Goal: Task Accomplishment & Management: Manage account settings

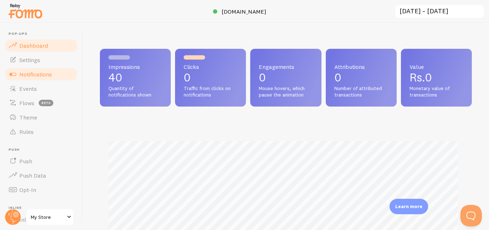
click at [38, 75] on span "Notifications" at bounding box center [35, 74] width 33 height 7
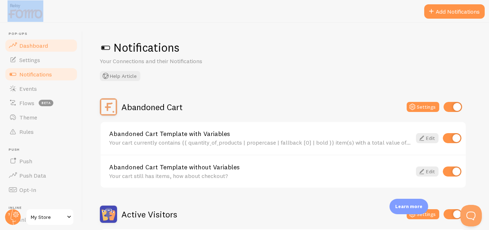
drag, startPoint x: 7, startPoint y: 4, endPoint x: 32, endPoint y: 48, distance: 51.2
click at [32, 48] on div "Pop-ups Dashboard Settings Notifications Events Flows beta Theme Rules [GEOGRAP…" at bounding box center [244, 115] width 489 height 230
click at [28, 48] on span "Dashboard" at bounding box center [33, 45] width 29 height 7
click at [27, 56] on link "Settings" at bounding box center [41, 60] width 74 height 14
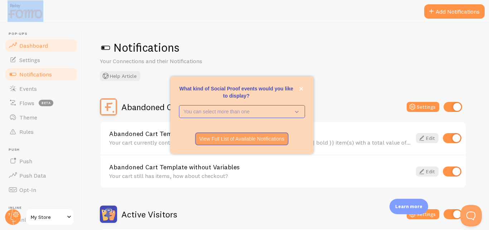
click at [21, 46] on span "Dashboard" at bounding box center [33, 45] width 29 height 7
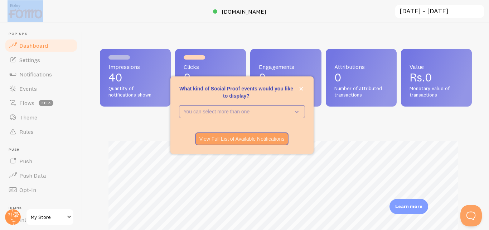
scroll to position [188, 367]
click at [303, 89] on icon "close," at bounding box center [301, 89] width 4 height 4
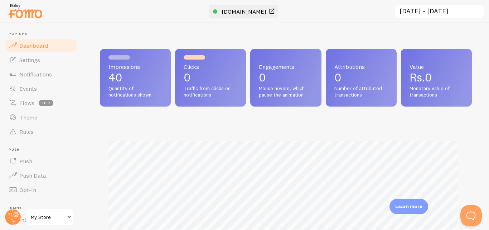
click at [256, 8] on link "[DOMAIN_NAME]" at bounding box center [244, 11] width 63 height 9
click at [299, 45] on div "Impressions 40 Quantity of notifications shown Clicks 0 Traffic from clicks on …" at bounding box center [286, 126] width 407 height 207
click at [44, 84] on link "Events" at bounding box center [41, 88] width 74 height 14
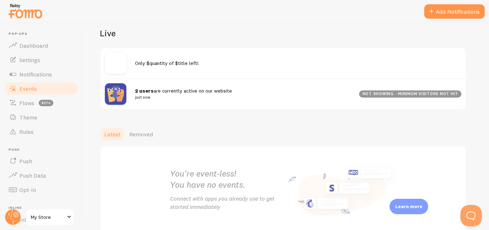
scroll to position [75, 0]
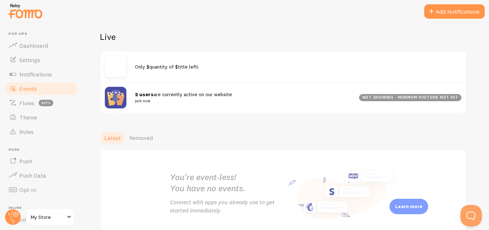
click at [139, 101] on small "just now" at bounding box center [243, 100] width 216 height 6
click at [141, 97] on strong "2 users" at bounding box center [144, 94] width 19 height 6
click at [144, 93] on strong "2 users" at bounding box center [144, 94] width 19 height 6
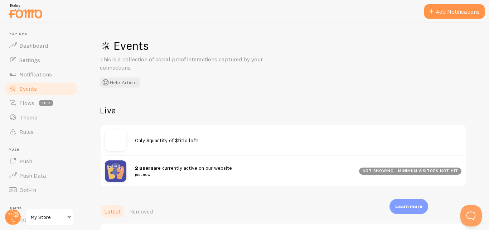
scroll to position [0, 0]
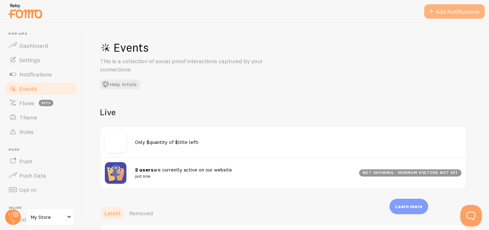
click at [443, 8] on button "Add Notifications" at bounding box center [454, 11] width 61 height 14
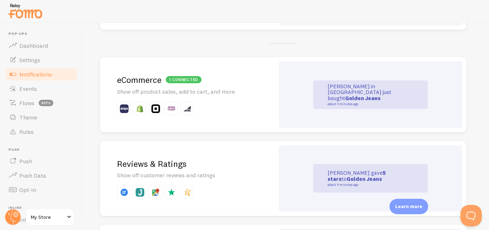
scroll to position [148, 0]
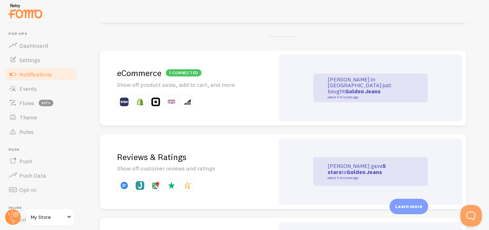
click at [140, 71] on h2 "1 connected eCommerce" at bounding box center [187, 72] width 140 height 11
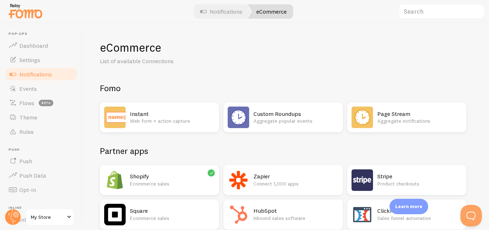
click at [163, 177] on h2 "Shopify" at bounding box center [172, 176] width 85 height 8
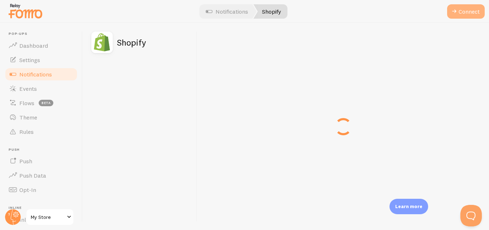
click at [465, 6] on button "Connect" at bounding box center [466, 11] width 38 height 14
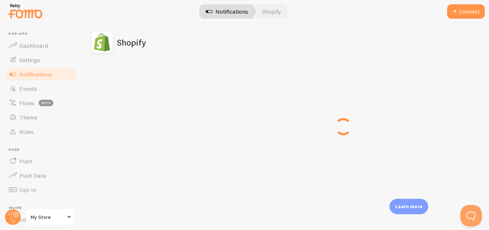
click at [235, 10] on link "Notifications" at bounding box center [226, 11] width 59 height 14
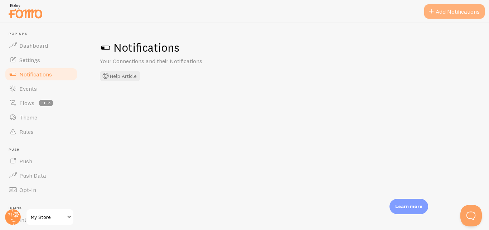
click at [436, 10] on button "Add Notifications" at bounding box center [454, 11] width 61 height 14
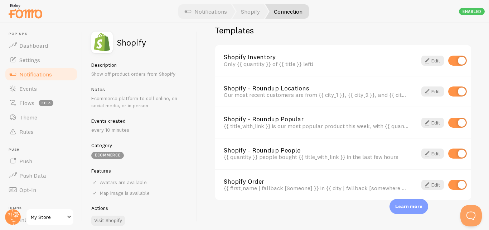
scroll to position [520, 0]
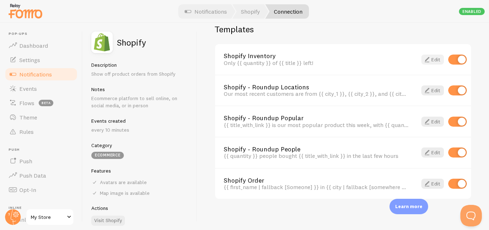
click at [427, 61] on link "Edit" at bounding box center [433, 59] width 23 height 10
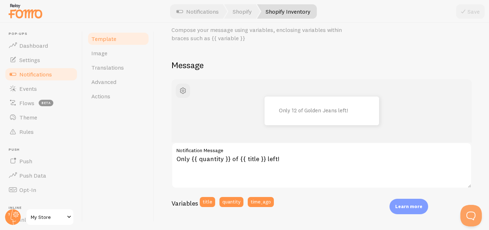
scroll to position [54, 0]
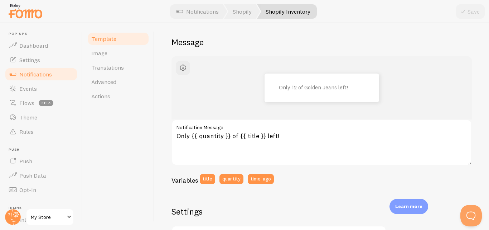
drag, startPoint x: 173, startPoint y: 126, endPoint x: 277, endPoint y: 186, distance: 119.1
click at [277, 186] on div "Only 12 of Golden Jeans left! Only {{ quantity }} of {{ title }} left! Notifica…" at bounding box center [322, 122] width 301 height 133
copy div "Notification Message Variables title quantity time_ago"
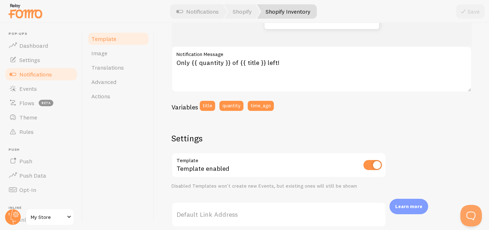
scroll to position [114, 0]
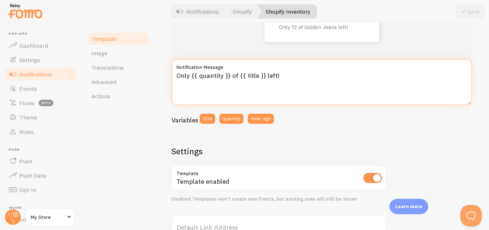
click at [220, 81] on textarea "Only {{ quantity }} of {{ title }} left!" at bounding box center [322, 82] width 301 height 46
click at [186, 78] on textarea "Only {{ quantity }} of {{ title }} left!" at bounding box center [322, 82] width 301 height 46
paste textarea "✨ [PERSON_NAME] from [GEOGRAPHIC_DATA] purchased Smart Watch 40 minutes ago — o…"
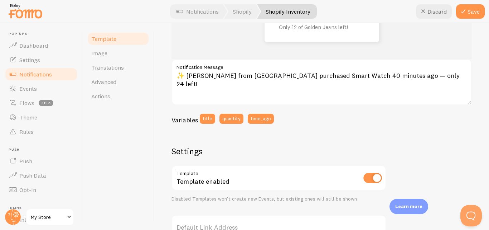
click at [418, 128] on div "Variables title quantity time_ago" at bounding box center [322, 121] width 301 height 15
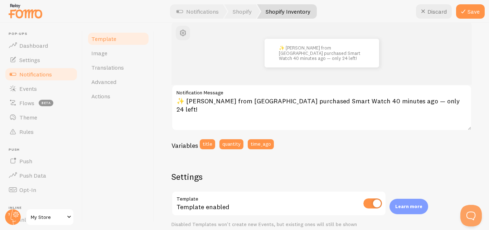
scroll to position [90, 0]
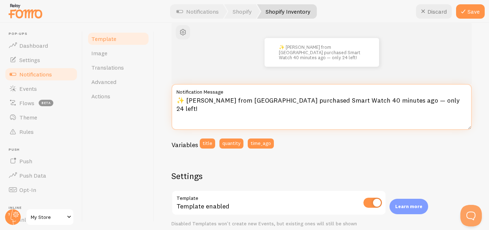
drag, startPoint x: 302, startPoint y: 100, endPoint x: 266, endPoint y: 104, distance: 36.0
click at [266, 104] on textarea "✨ [PERSON_NAME] from [GEOGRAPHIC_DATA] purchased Smart Watch 40 minutes ago — o…" at bounding box center [322, 107] width 301 height 46
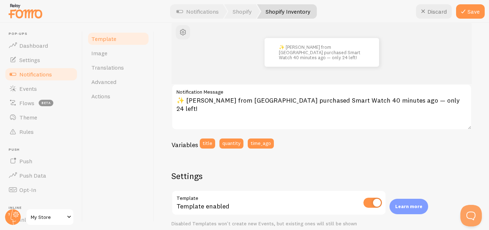
click at [227, 95] on label "Notification Message" at bounding box center [322, 90] width 301 height 12
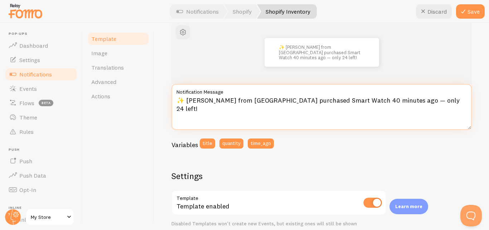
click at [227, 95] on textarea "✨ [PERSON_NAME] from [GEOGRAPHIC_DATA] purchased Smart Watch 40 minutes ago — o…" at bounding box center [322, 107] width 301 height 46
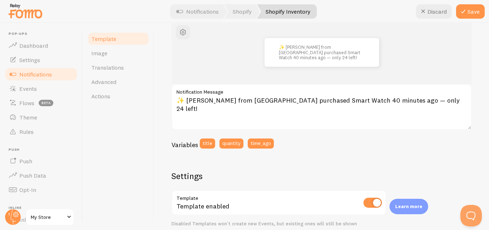
click at [227, 95] on label "Notification Message" at bounding box center [322, 90] width 301 height 12
click at [227, 95] on textarea "✨ [PERSON_NAME] from [GEOGRAPHIC_DATA] purchased Smart Watch 40 minutes ago — o…" at bounding box center [322, 107] width 301 height 46
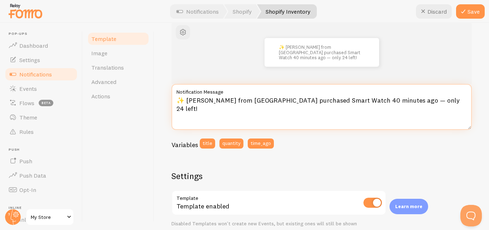
click at [226, 100] on textarea "✨ [PERSON_NAME] from [GEOGRAPHIC_DATA] purchased Smart Watch 40 minutes ago — o…" at bounding box center [322, 107] width 301 height 46
paste textarea "✨ [PERSON_NAME] from [GEOGRAPHIC_DATA] purchased Type-C Lightning Cable 40 minu…"
click at [182, 100] on textarea "“✨ [PERSON_NAME] from [GEOGRAPHIC_DATA] purchased Type-C Lightning Cable 40 min…" at bounding box center [322, 107] width 301 height 46
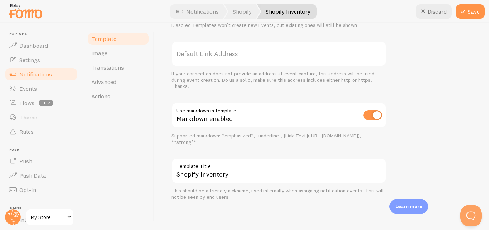
scroll to position [288, 0]
type textarea "✨ [PERSON_NAME] from [GEOGRAPHIC_DATA] purchased Type-C Lightning Cable 40 minu…"
click at [469, 13] on button "Save" at bounding box center [470, 11] width 29 height 14
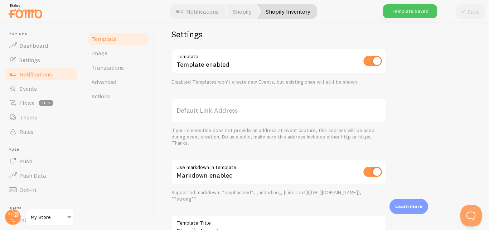
scroll to position [230, 0]
click at [112, 55] on link "Image" at bounding box center [118, 53] width 63 height 14
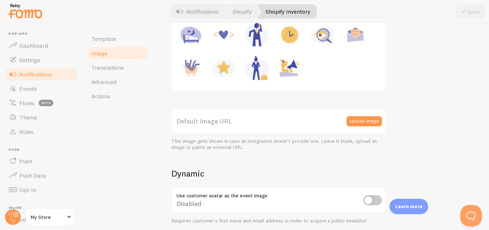
scroll to position [132, 0]
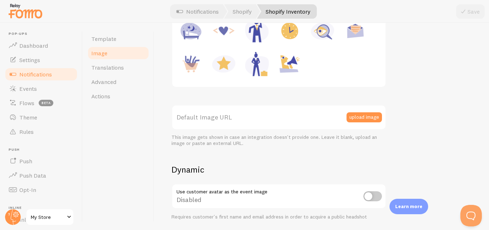
click at [229, 118] on label "Default Image URL" at bounding box center [279, 117] width 215 height 25
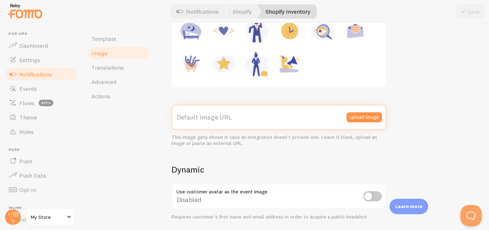
click at [229, 118] on input "Default Image URL" at bounding box center [279, 117] width 215 height 25
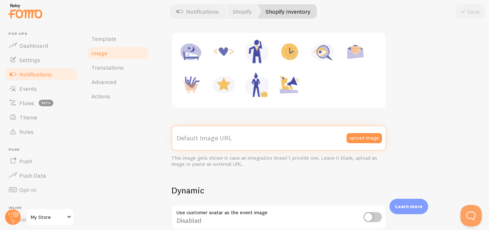
scroll to position [105, 0]
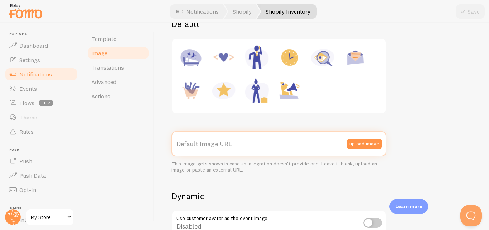
paste input "[URL][DOMAIN_NAME]"
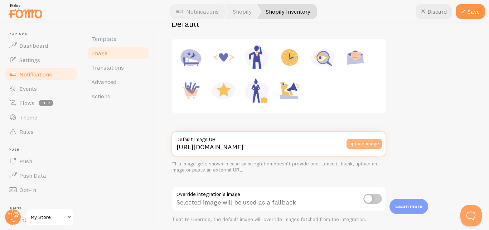
type input "[URL][DOMAIN_NAME]"
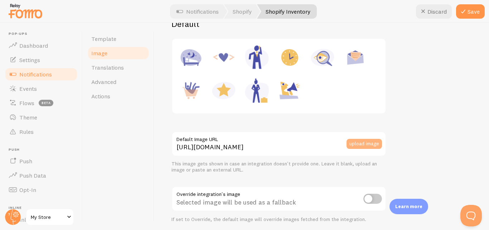
scroll to position [0, 0]
click at [361, 141] on button "upload image" at bounding box center [364, 144] width 35 height 10
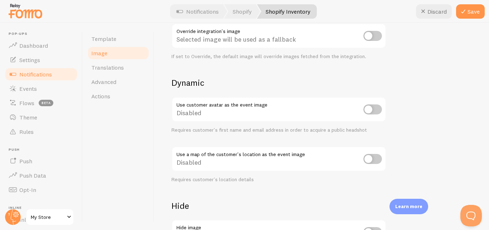
scroll to position [335, 0]
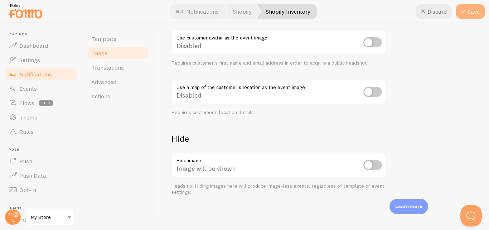
click at [474, 14] on button "Save" at bounding box center [470, 11] width 29 height 14
click at [470, 12] on button "Save" at bounding box center [470, 11] width 29 height 14
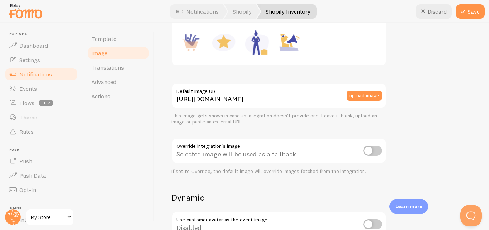
scroll to position [150, 0]
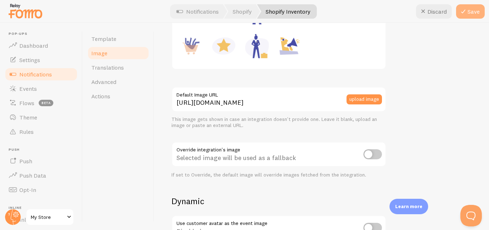
click at [463, 11] on icon at bounding box center [463, 11] width 9 height 9
click at [331, 99] on label "Default Image URL" at bounding box center [279, 93] width 215 height 12
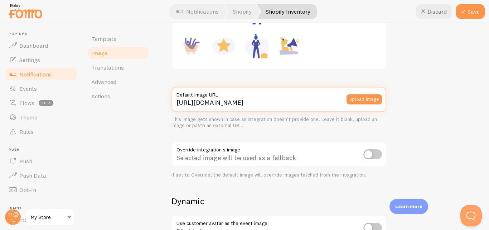
click at [331, 99] on input "[URL][DOMAIN_NAME]" at bounding box center [279, 99] width 215 height 25
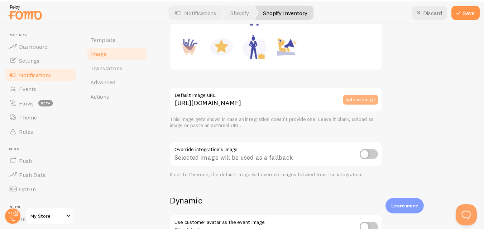
scroll to position [0, 0]
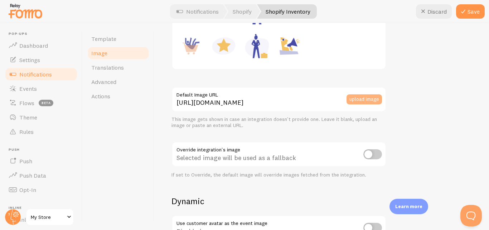
click at [354, 99] on button "upload image" at bounding box center [364, 99] width 35 height 10
click at [409, 87] on div "This is true for every new event that is created. To change the apperance of ol…" at bounding box center [322, 161] width 301 height 440
click at [470, 18] on button "Save" at bounding box center [470, 11] width 29 height 14
click at [465, 11] on icon at bounding box center [463, 11] width 9 height 9
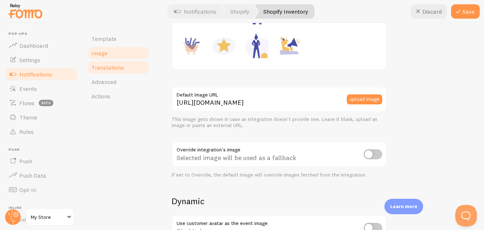
click at [132, 69] on link "Translations" at bounding box center [118, 67] width 63 height 14
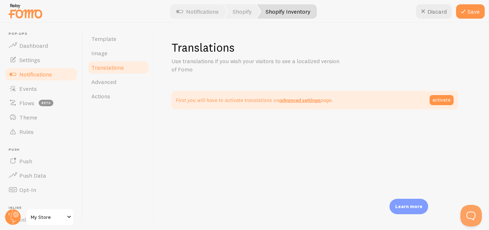
click at [133, 49] on div "Link (URL)" at bounding box center [159, 43] width 86 height 18
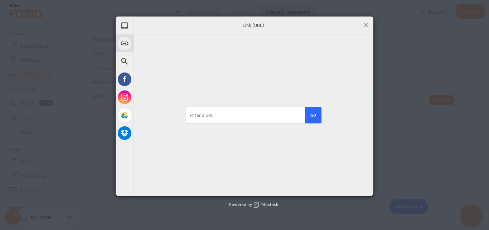
click at [105, 53] on div "My Device Link (URL) Web Search Facebook Instagram Google Drive Dropbox Link (U…" at bounding box center [244, 115] width 489 height 230
click at [367, 25] on span at bounding box center [366, 25] width 8 height 8
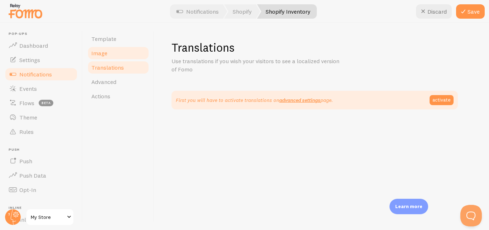
click at [109, 49] on link "Image" at bounding box center [118, 53] width 63 height 14
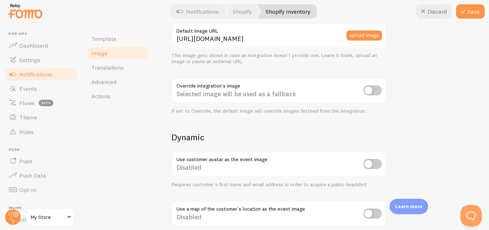
scroll to position [207, 0]
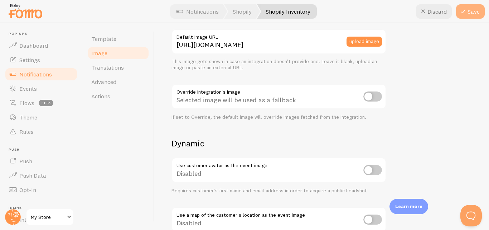
click at [463, 11] on icon at bounding box center [463, 11] width 9 height 9
click at [119, 41] on link "Template" at bounding box center [118, 39] width 63 height 14
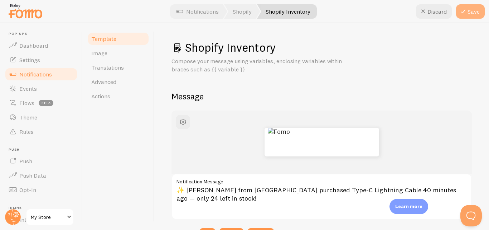
click at [465, 6] on button "Save" at bounding box center [470, 11] width 29 height 14
click at [109, 92] on link "Actions" at bounding box center [118, 96] width 63 height 14
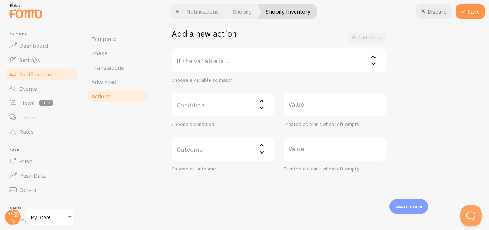
scroll to position [141, 0]
click at [374, 57] on icon at bounding box center [373, 55] width 9 height 9
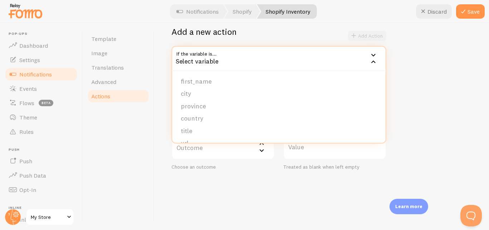
click at [424, 70] on div "Example 1: Change blank first names to Someone if the variable is {{ first_name…" at bounding box center [322, 64] width 301 height 212
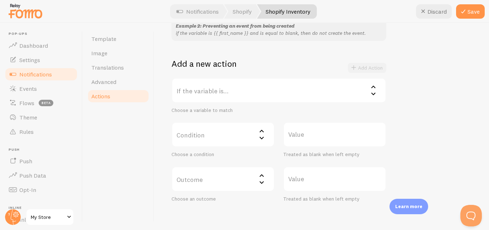
scroll to position [109, 0]
click at [172, 62] on h2 "Add a new action" at bounding box center [204, 63] width 65 height 11
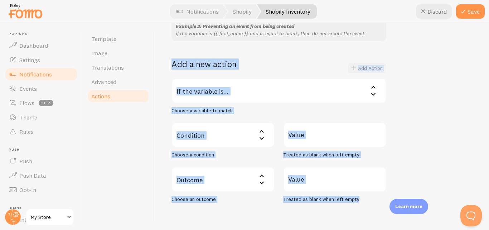
drag, startPoint x: 172, startPoint y: 62, endPoint x: 364, endPoint y: 211, distance: 242.8
click at [364, 211] on div "Actions You can match any {{ variable }} and replace it with a word, change eve…" at bounding box center [321, 126] width 335 height 207
copy div "Add a new action Add Action If the variable is... Select variable first_name ci…"
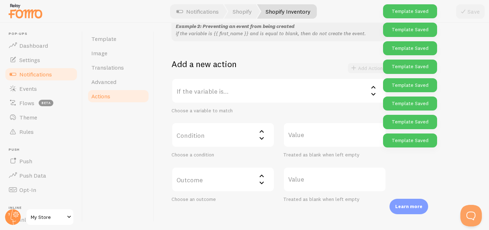
click at [151, 134] on div "Template Image Translations Advanced Actions" at bounding box center [119, 126] width 72 height 207
click at [261, 95] on label "If the variable is..." at bounding box center [279, 90] width 215 height 25
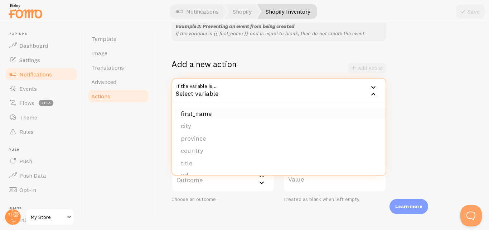
click at [227, 114] on li "first_name" at bounding box center [278, 113] width 213 height 13
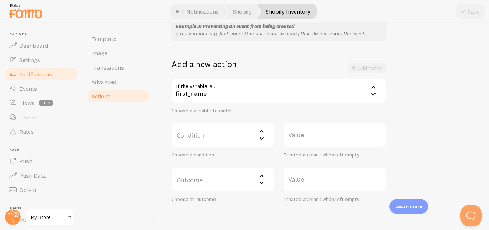
click at [251, 95] on div "first_name" at bounding box center [279, 90] width 215 height 25
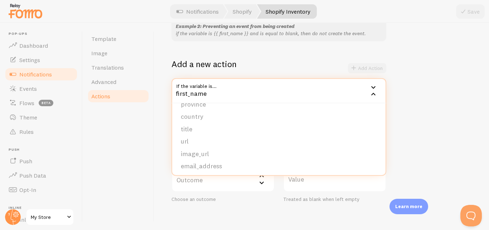
scroll to position [0, 0]
click at [226, 109] on li "first_name" at bounding box center [278, 113] width 213 height 13
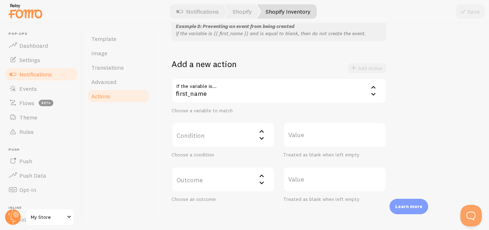
click at [379, 110] on div "Choose a variable to match" at bounding box center [279, 110] width 215 height 6
click at [268, 127] on label "Condition" at bounding box center [223, 134] width 103 height 25
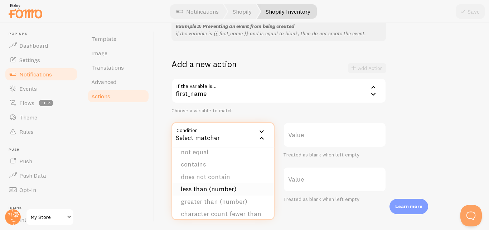
scroll to position [14, 0]
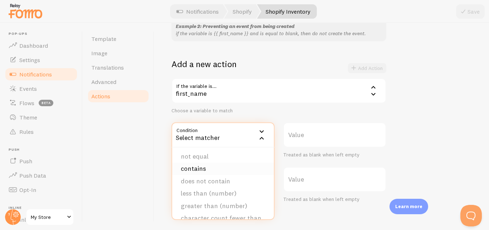
click at [231, 169] on li "contains" at bounding box center [223, 168] width 102 height 13
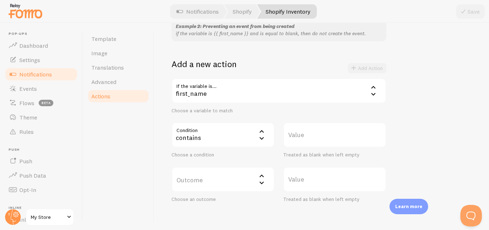
click at [298, 139] on label "Value" at bounding box center [334, 134] width 103 height 25
click at [298, 139] on input "Value" at bounding box center [334, 134] width 103 height 25
click at [243, 183] on label "Outcome" at bounding box center [223, 179] width 103 height 25
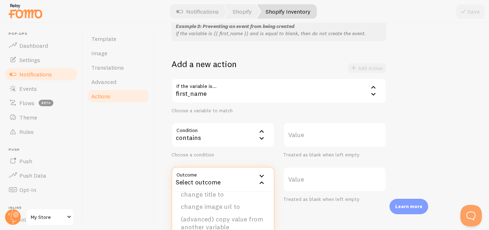
scroll to position [72, 0]
click at [384, 119] on div "If the variable is... first_name first_name first_name city province country ti…" at bounding box center [279, 140] width 215 height 124
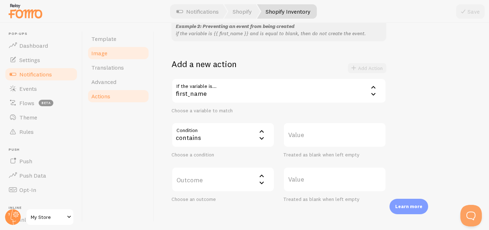
click at [126, 55] on link "Image" at bounding box center [118, 53] width 63 height 14
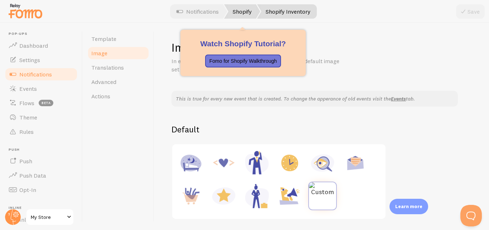
click at [251, 6] on link "Shopify" at bounding box center [242, 11] width 36 height 14
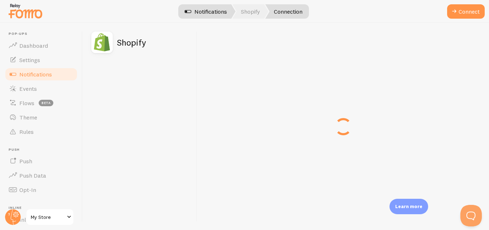
click at [221, 14] on link "Notifications" at bounding box center [205, 11] width 59 height 14
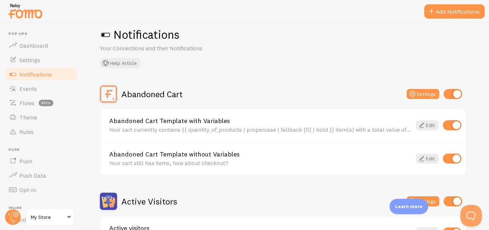
scroll to position [13, 0]
click at [111, 34] on h1 "Notifications" at bounding box center [286, 34] width 372 height 15
click at [107, 34] on span at bounding box center [105, 34] width 11 height 11
click at [104, 34] on span at bounding box center [105, 34] width 11 height 11
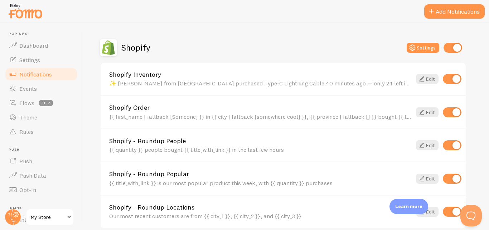
scroll to position [256, 0]
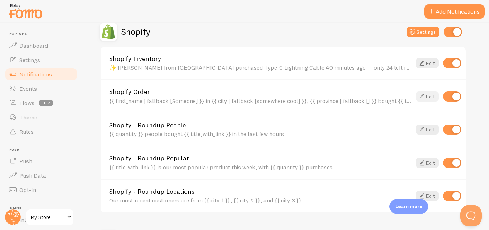
click at [424, 94] on icon at bounding box center [422, 96] width 9 height 9
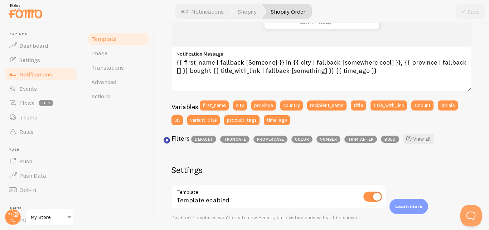
scroll to position [129, 0]
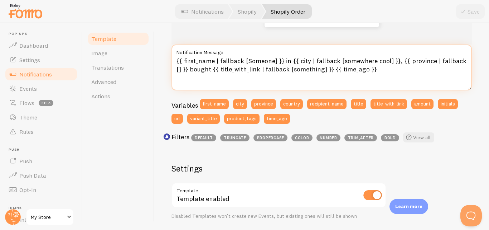
drag, startPoint x: 176, startPoint y: 58, endPoint x: 384, endPoint y: 75, distance: 208.8
click at [384, 75] on textarea "{{ first_name | fallback [Someone] }} in {{ city | fallback [somewhere cool] }}…" at bounding box center [322, 67] width 301 height 46
click at [212, 70] on textarea "{{ first_name | fallback [Someone] }} in {{ city | fallback [somewhere cool] }}…" at bounding box center [322, 67] width 301 height 46
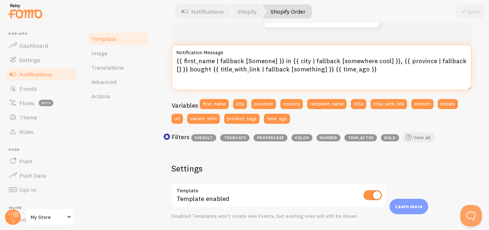
paste textarea "Ali in [GEOGRAPHIC_DATA], [GEOGRAPHIC_DATA] bought Type-C Lightning Cable 40 mi…"
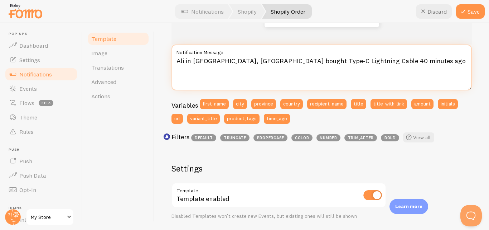
click at [184, 60] on textarea "Ali in [GEOGRAPHIC_DATA], [GEOGRAPHIC_DATA] bought Type-C Lightning Cable 40 mi…" at bounding box center [322, 67] width 301 height 46
click at [347, 62] on textarea "[PERSON_NAME] in [GEOGRAPHIC_DATA], [GEOGRAPHIC_DATA] bought Type-C Lightning C…" at bounding box center [322, 67] width 301 height 46
type textarea "[PERSON_NAME] in [GEOGRAPHIC_DATA], [GEOGRAPHIC_DATA] bought Type-C Lightning C…"
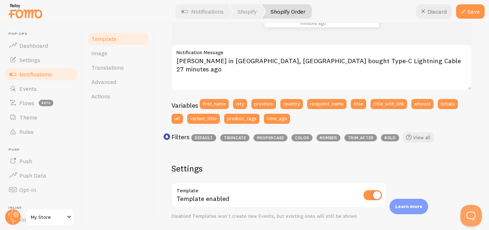
click at [473, 76] on div "Shopify Order Compose your message using variables and filters, enclosing varia…" at bounding box center [321, 126] width 335 height 207
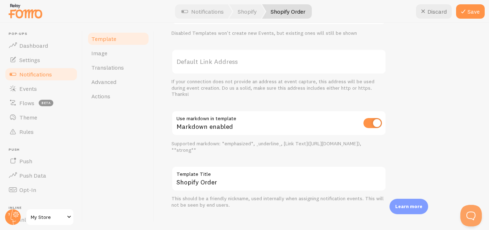
scroll to position [320, 0]
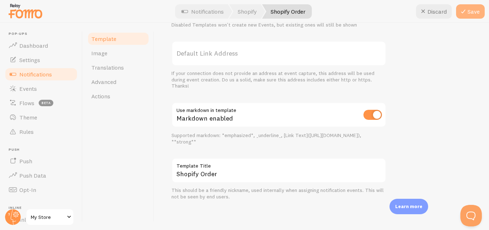
click at [471, 9] on button "Save" at bounding box center [470, 11] width 29 height 14
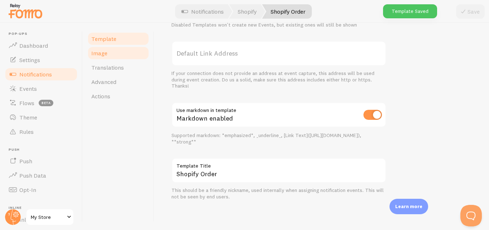
click at [107, 52] on link "Image" at bounding box center [118, 53] width 63 height 14
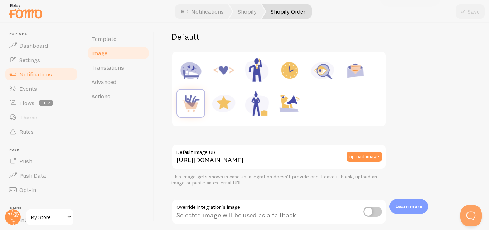
scroll to position [112, 0]
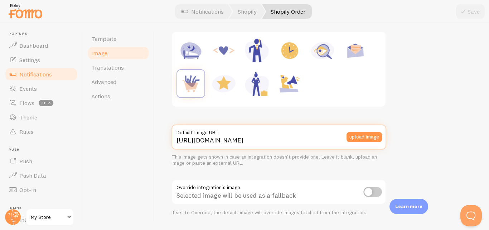
click at [271, 140] on input "[URL][DOMAIN_NAME]" at bounding box center [279, 136] width 215 height 25
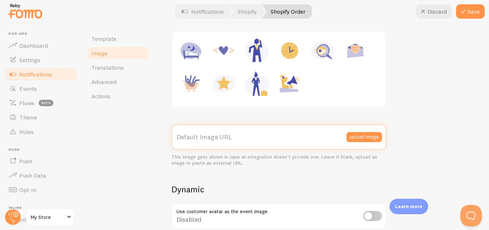
paste input "[URL][DOMAIN_NAME]"
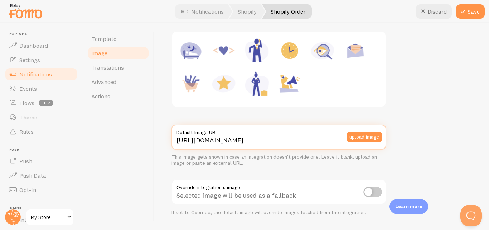
type input "[URL][DOMAIN_NAME]"
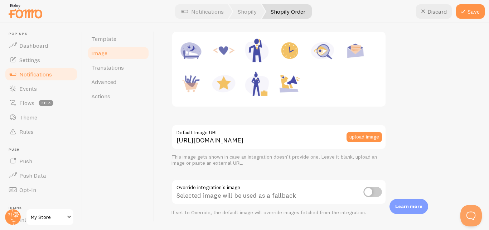
scroll to position [0, 0]
click at [437, 85] on div "This is true for every new event that is created. To change the apperance of ol…" at bounding box center [322, 199] width 301 height 440
click at [466, 10] on icon at bounding box center [463, 11] width 9 height 9
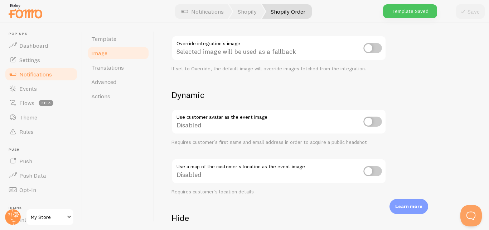
scroll to position [335, 0]
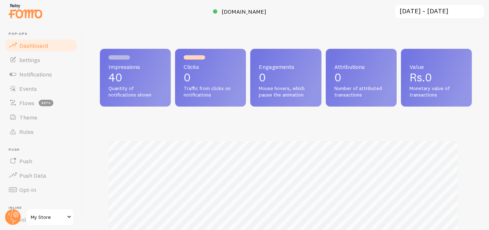
scroll to position [188, 367]
